Goal: Task Accomplishment & Management: Manage account settings

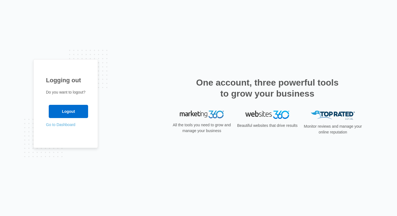
click at [68, 124] on link "Go to Dashboard" at bounding box center [60, 124] width 29 height 4
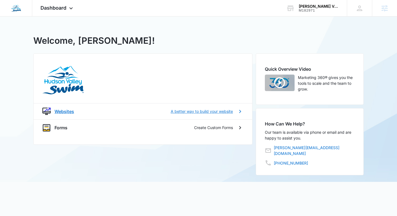
click at [66, 111] on p "Websites" at bounding box center [65, 111] width 20 height 7
click at [60, 111] on p "Websites" at bounding box center [65, 111] width 20 height 7
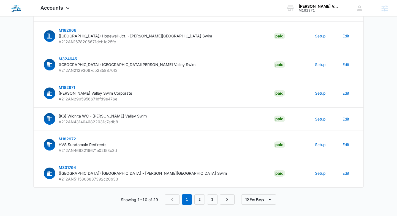
scroll to position [166, 0]
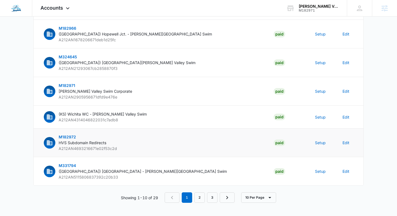
click at [78, 143] on span "HVS Subdomain Redirects" at bounding box center [83, 142] width 48 height 5
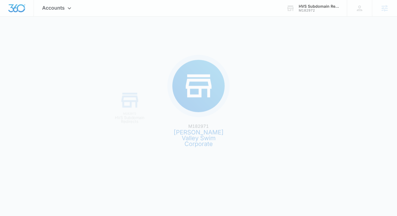
scroll to position [0, 0]
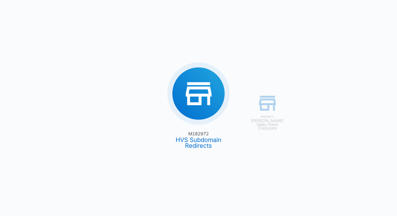
click at [195, 141] on div "M182971 Hudson Valley Swim Corporate M182972 HVS Subdomain Redirects" at bounding box center [198, 108] width 397 height 216
click at [198, 106] on div "M182971 Hudson Valley Swim Corporate M182972 HVS Subdomain Redirects" at bounding box center [198, 108] width 397 height 216
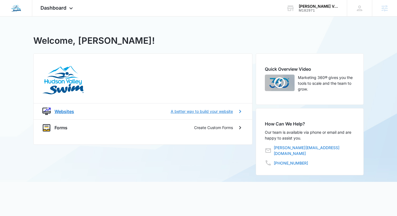
click at [61, 110] on p "Websites" at bounding box center [65, 111] width 20 height 7
click at [17, 9] on img at bounding box center [16, 8] width 10 height 10
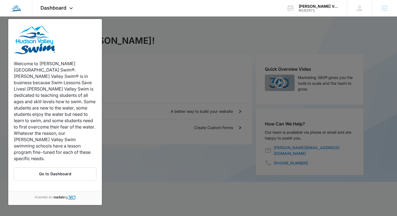
click at [151, 33] on div at bounding box center [198, 108] width 397 height 216
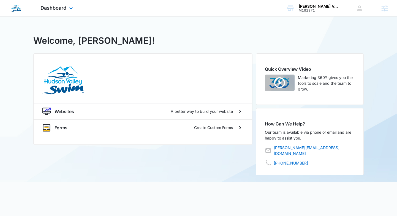
click at [10, 8] on div "Welcome to [PERSON_NAME][GEOGRAPHIC_DATA] Swim®. [PERSON_NAME] Valley Swim® is …" at bounding box center [15, 8] width 15 height 16
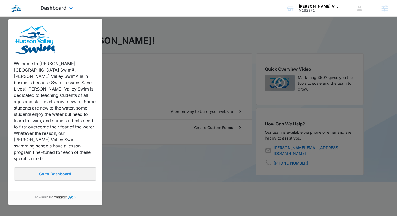
click at [64, 167] on link "Go to Dashboard" at bounding box center [55, 173] width 83 height 13
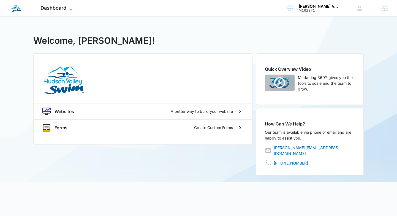
click at [64, 6] on span "Dashboard" at bounding box center [53, 8] width 26 height 6
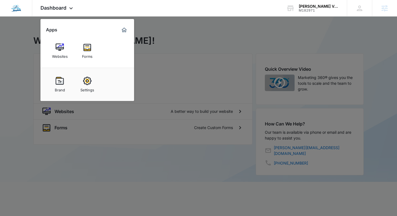
click at [90, 82] on img at bounding box center [87, 81] width 8 height 8
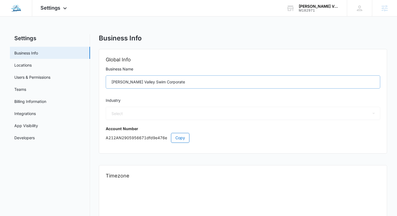
select select "47"
select select "US"
select select "America/New_York"
click at [29, 65] on link "Locations" at bounding box center [22, 65] width 17 height 6
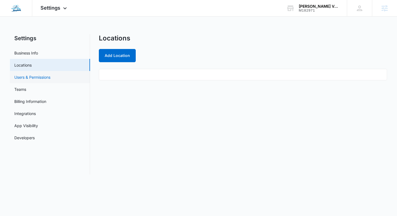
click at [25, 78] on link "Users & Permissions" at bounding box center [32, 77] width 36 height 6
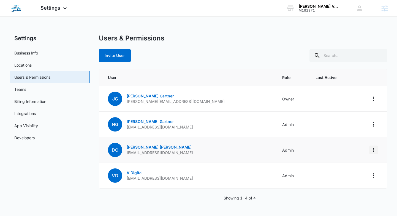
click at [371, 151] on icon "Actions" at bounding box center [373, 150] width 7 height 7
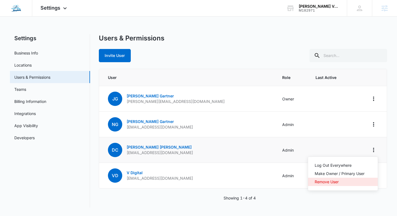
click at [325, 183] on div "Remove User" at bounding box center [340, 182] width 50 height 4
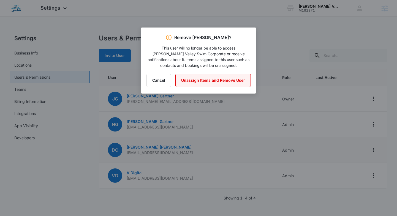
click at [215, 80] on button "Unassign Items and Remove User" at bounding box center [212, 80] width 75 height 13
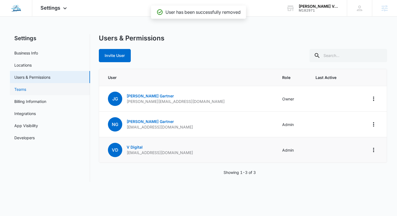
click at [25, 88] on link "Teams" at bounding box center [20, 89] width 12 height 6
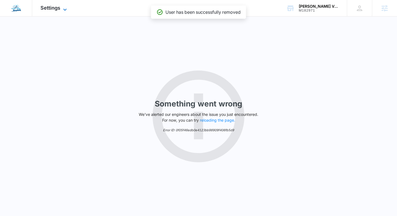
click at [66, 9] on icon at bounding box center [65, 9] width 7 height 7
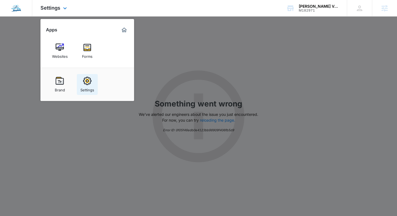
click at [85, 84] on img at bounding box center [87, 81] width 8 height 8
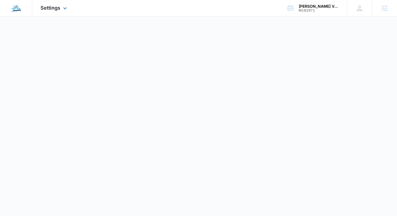
select select "47"
select select "US"
select select "America/New_York"
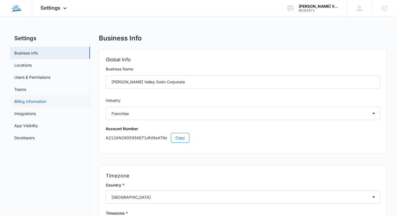
click at [27, 100] on link "Billing Information" at bounding box center [30, 102] width 32 height 6
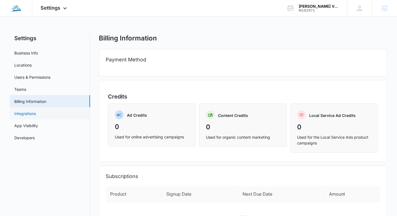
click at [26, 115] on link "Integrations" at bounding box center [24, 114] width 21 height 6
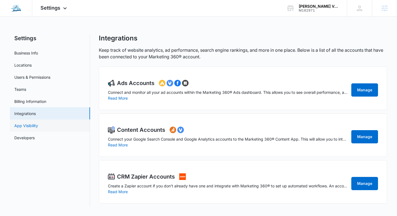
click at [28, 123] on link "App Visibility" at bounding box center [26, 126] width 24 height 6
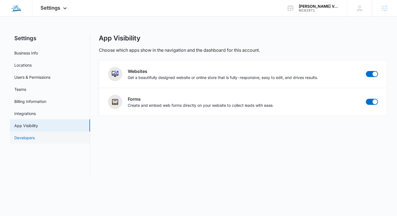
click at [28, 135] on link "Developers" at bounding box center [24, 138] width 20 height 6
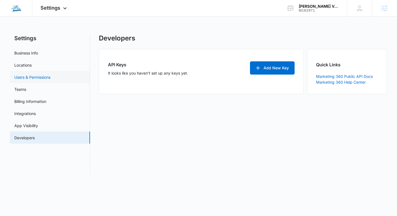
click at [28, 77] on link "Users & Permissions" at bounding box center [32, 77] width 36 height 6
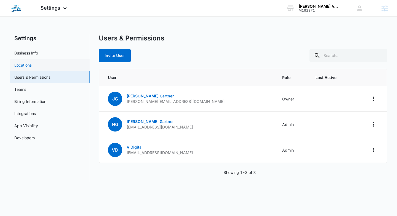
click at [26, 62] on link "Locations" at bounding box center [22, 65] width 17 height 6
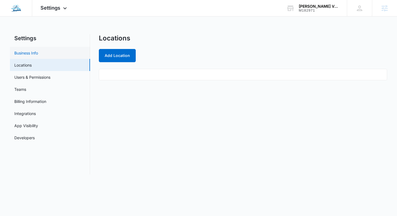
click at [27, 52] on link "Business Info" at bounding box center [26, 53] width 24 height 6
select select "47"
select select "US"
select select "America/New_York"
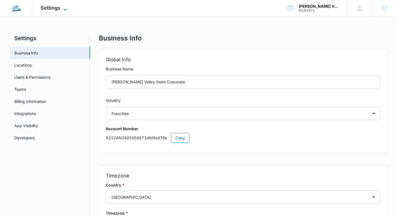
click at [63, 8] on icon at bounding box center [65, 9] width 7 height 7
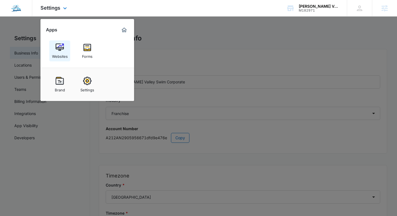
click at [63, 50] on img at bounding box center [60, 47] width 8 height 8
